Goal: Task Accomplishment & Management: Complete application form

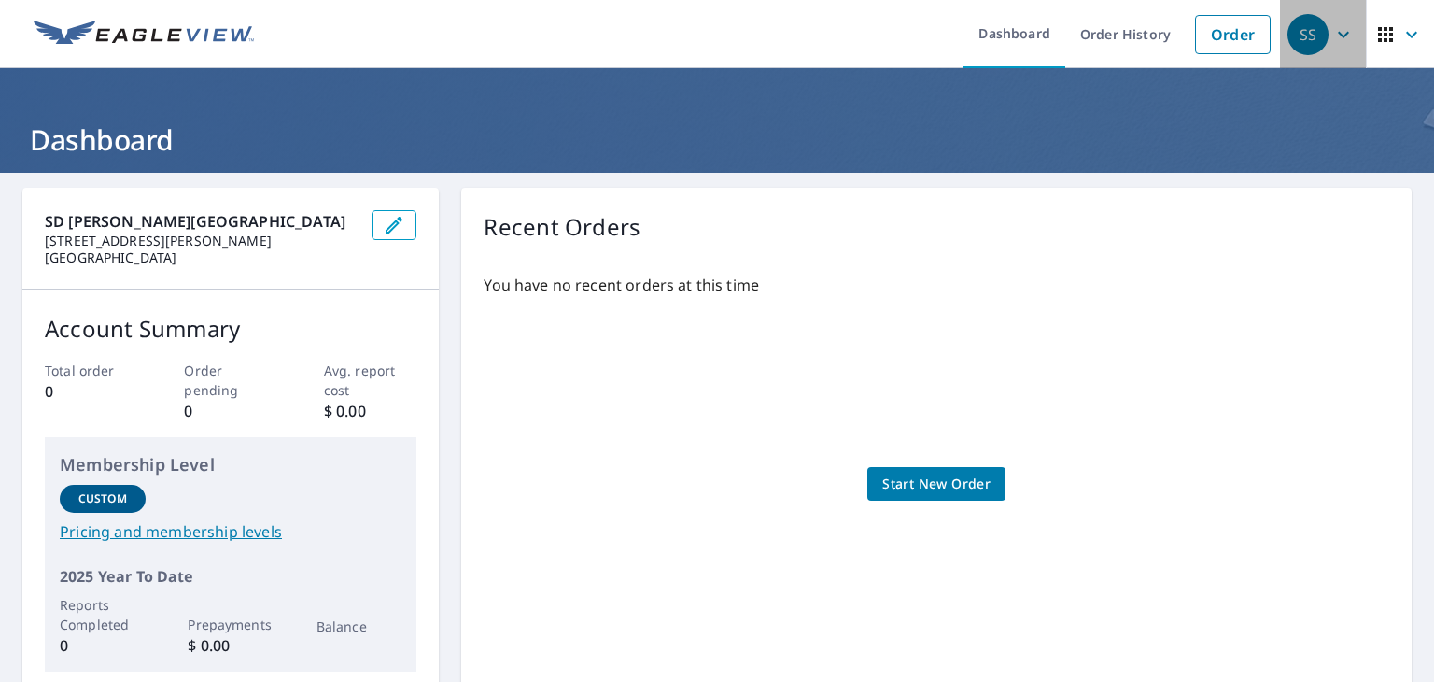
click at [1333, 36] on icon "button" at bounding box center [1344, 34] width 22 height 22
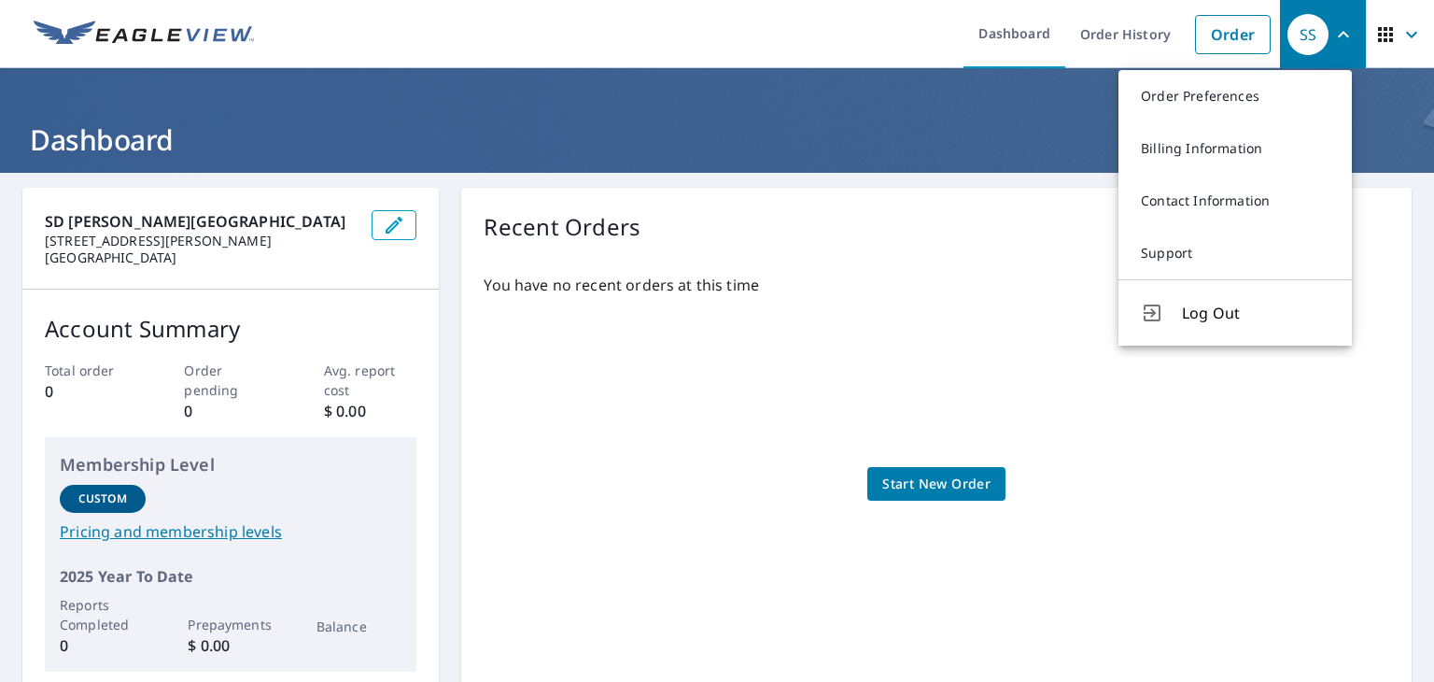
click at [1248, 449] on div "You have no recent orders at this time Start New Order" at bounding box center [937, 465] width 906 height 413
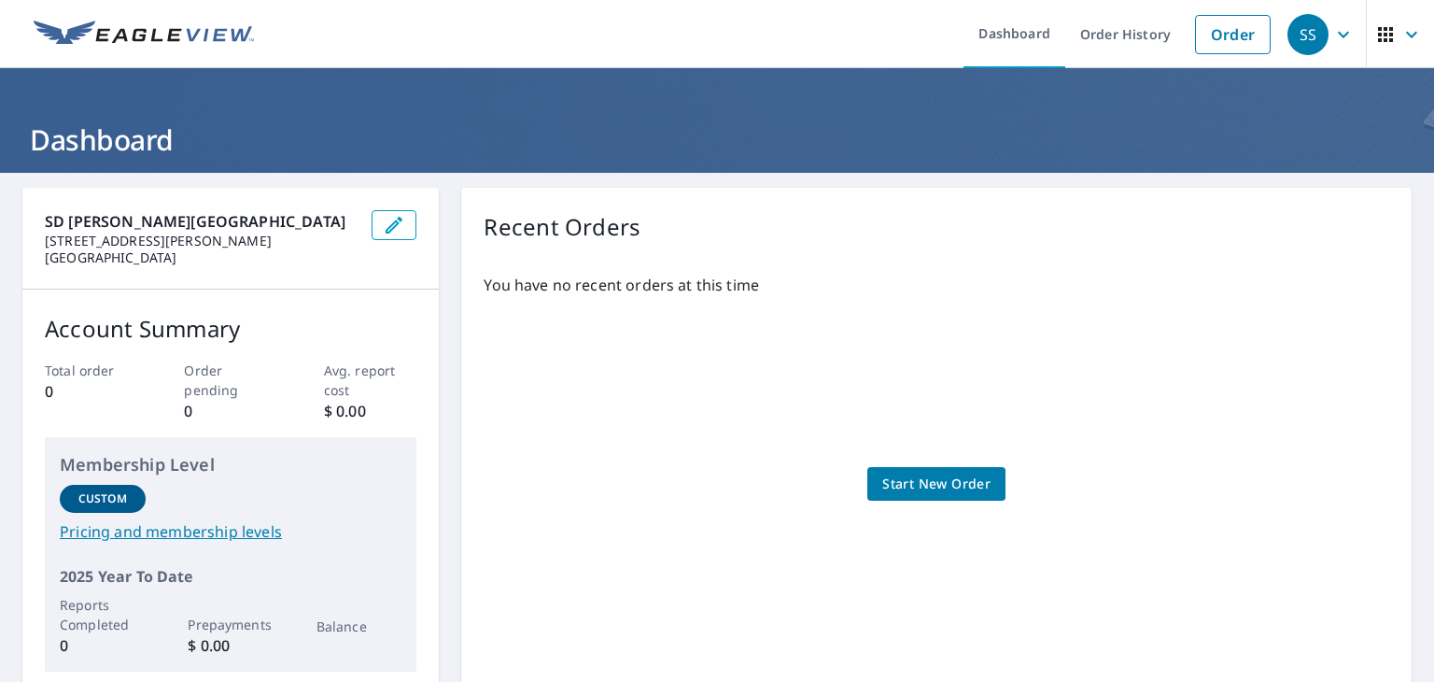
click at [893, 464] on div "You have no recent orders at this time Start New Order" at bounding box center [937, 465] width 906 height 413
click at [915, 487] on span "Start New Order" at bounding box center [936, 483] width 108 height 23
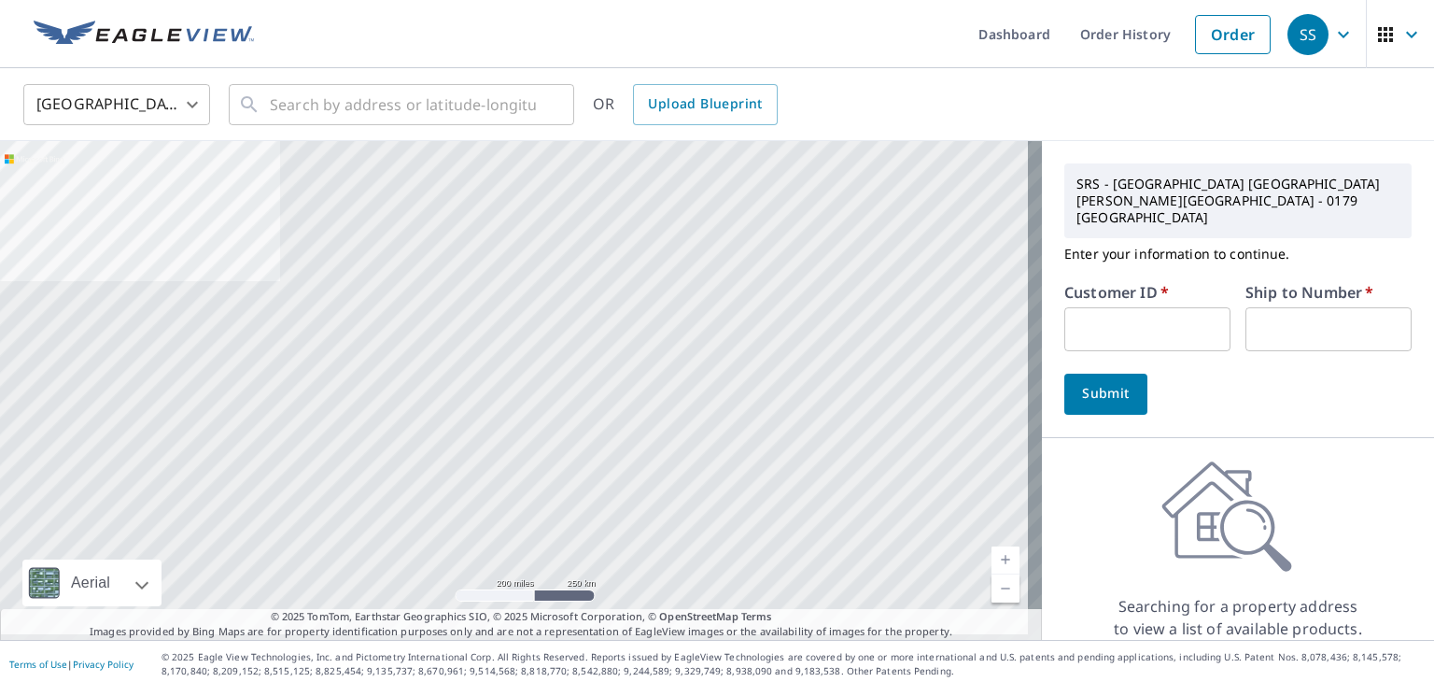
click at [1080, 307] on input "text" at bounding box center [1148, 329] width 166 height 44
paste input "man515"
type input "man515"
click at [1278, 307] on input "text" at bounding box center [1329, 329] width 166 height 44
click at [1312, 310] on input "text" at bounding box center [1329, 329] width 166 height 44
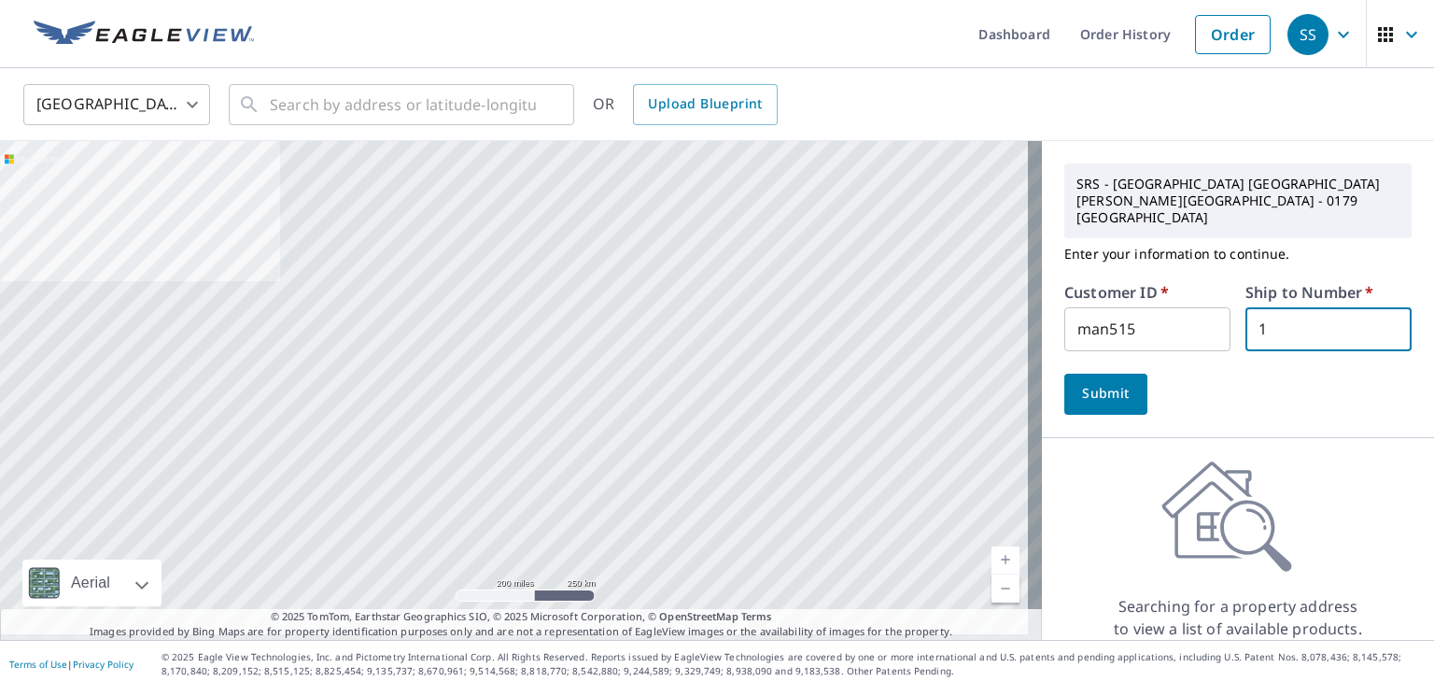
type input "1"
drag, startPoint x: 1285, startPoint y: 343, endPoint x: 1290, endPoint y: 363, distance: 21.3
click at [1285, 374] on div "Submit" at bounding box center [1238, 394] width 347 height 41
click at [1110, 382] on span "Submit" at bounding box center [1105, 393] width 53 height 23
